Goal: Use online tool/utility: Use online tool/utility

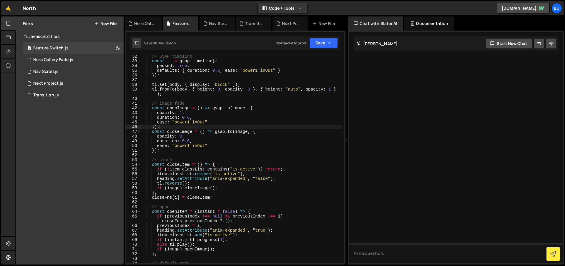
scroll to position [140, 0]
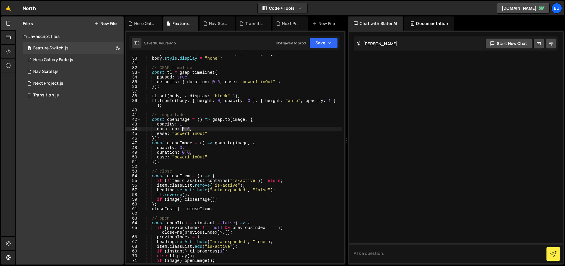
drag, startPoint x: 189, startPoint y: 130, endPoint x: 183, endPoint y: 130, distance: 5.9
click at [183, 130] on div "body . setAttribute ( "aria-labelledby" , heading . id ) ; body . style . displ…" at bounding box center [241, 161] width 201 height 218
click at [182, 130] on div "body . setAttribute ( "aria-labelledby" , heading . id ) ; body . style . displ…" at bounding box center [241, 161] width 201 height 218
drag, startPoint x: 182, startPoint y: 153, endPoint x: 190, endPoint y: 152, distance: 8.3
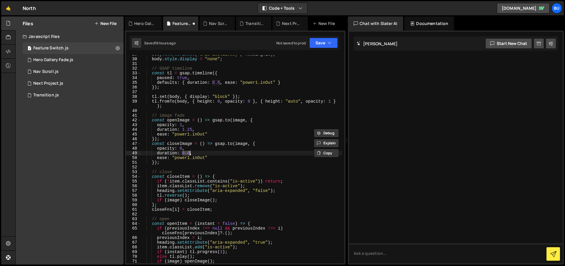
click at [190, 152] on div "body . setAttribute ( "aria-labelledby" , heading . id ) ; body . style . displ…" at bounding box center [241, 161] width 201 height 218
paste textarea "1.25"
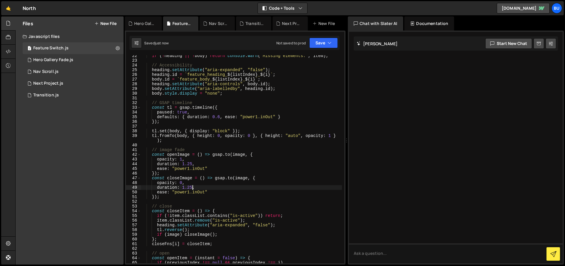
scroll to position [102, 0]
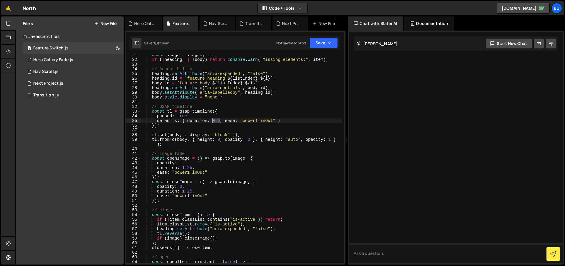
drag, startPoint x: 219, startPoint y: 120, endPoint x: 213, endPoint y: 121, distance: 6.6
click at [213, 121] on div "const image = images [ i ] ; if ( ! heading || ! body ) return console . warn (…" at bounding box center [241, 164] width 201 height 223
paste textarea "1.25"
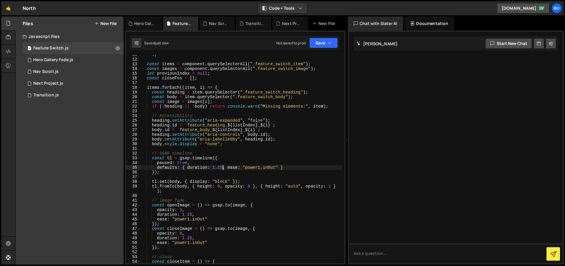
scroll to position [54, 0]
click at [259, 168] on div "1 ; const items = component . querySelectorAll ( ".feature_switch_item" ) ; con…" at bounding box center [241, 162] width 201 height 218
click at [189, 220] on div "1 ; const items = component . querySelectorAll ( ".feature_switch_item" ) ; con…" at bounding box center [241, 162] width 201 height 218
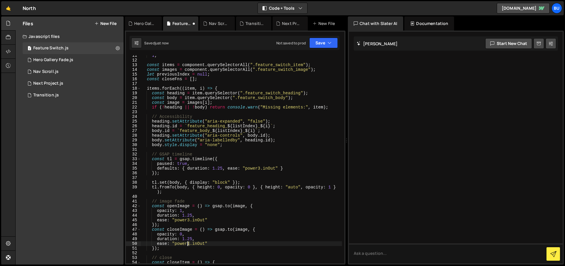
click at [188, 244] on div "1 ; const items = component . querySelectorAll ( ".feature_switch_item" ) ; con…" at bounding box center [241, 162] width 201 height 218
type textarea "ease: "power3.inOut""
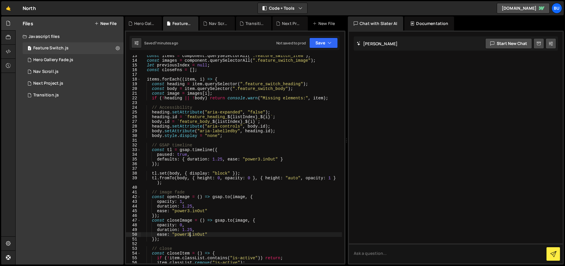
scroll to position [71, 0]
